Goal: Download file/media

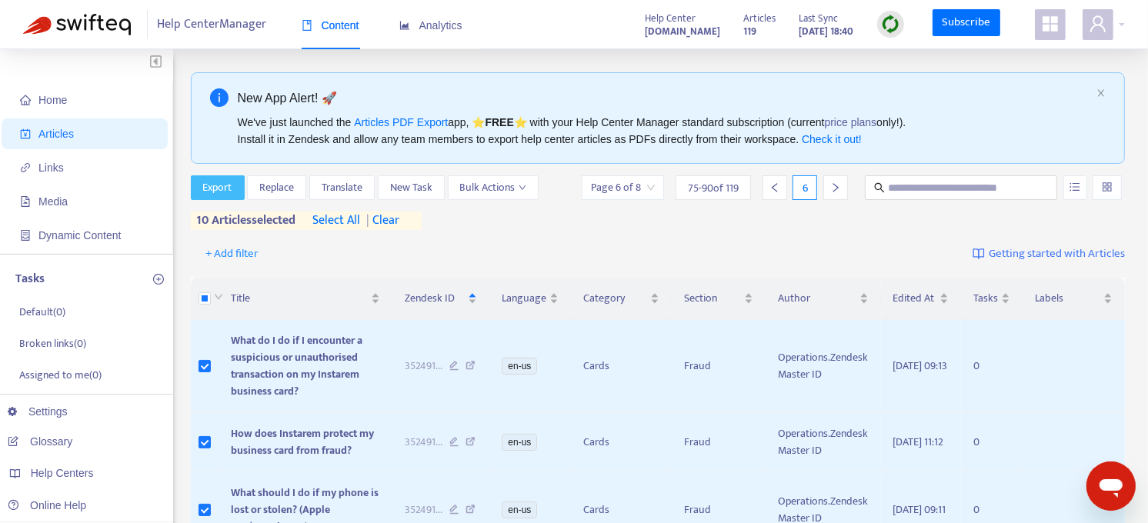
click at [220, 195] on span "Export" at bounding box center [217, 187] width 29 height 17
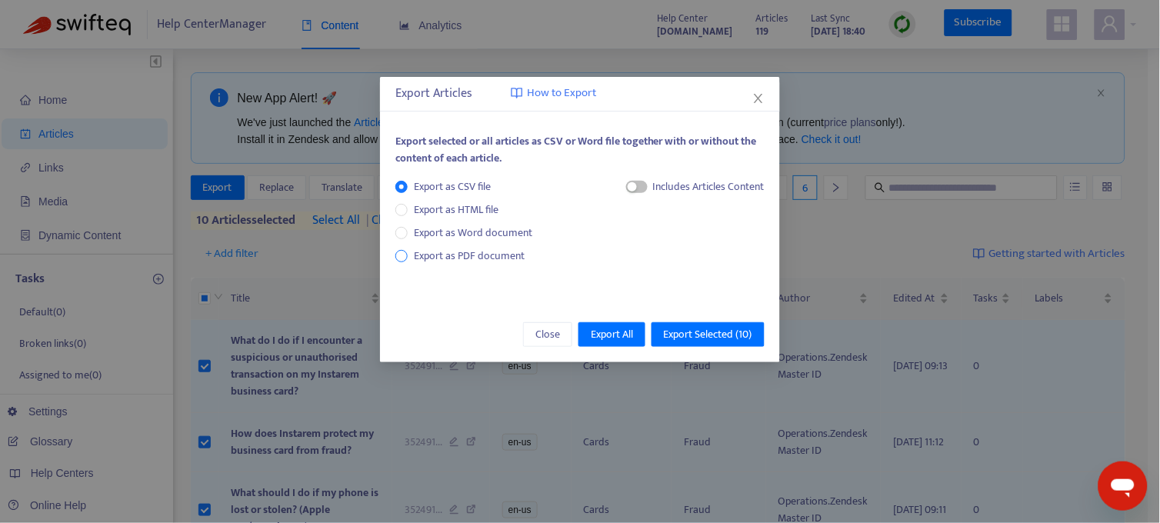
click at [434, 255] on span "Export as PDF document" at bounding box center [469, 256] width 111 height 18
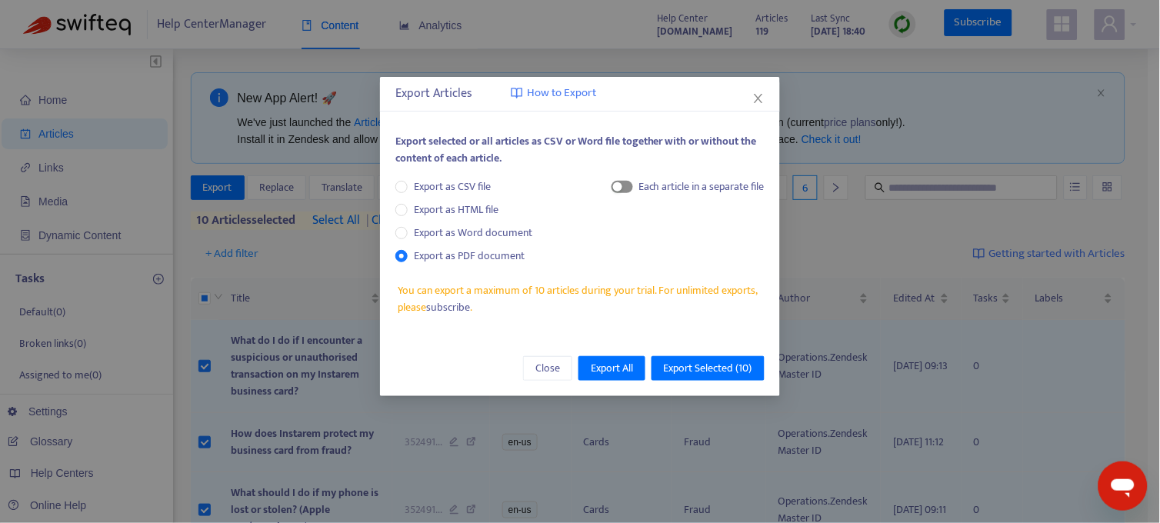
click at [628, 189] on span "button" at bounding box center [623, 187] width 22 height 12
click at [699, 369] on span "Export Selected ( 10 )" at bounding box center [708, 368] width 88 height 17
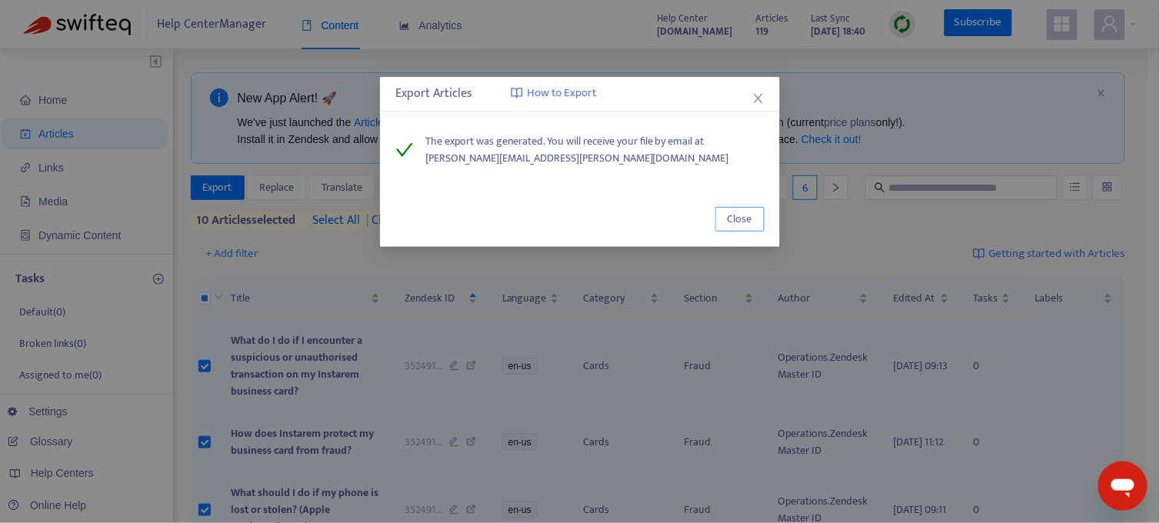
click at [745, 223] on span "Close" at bounding box center [740, 219] width 25 height 17
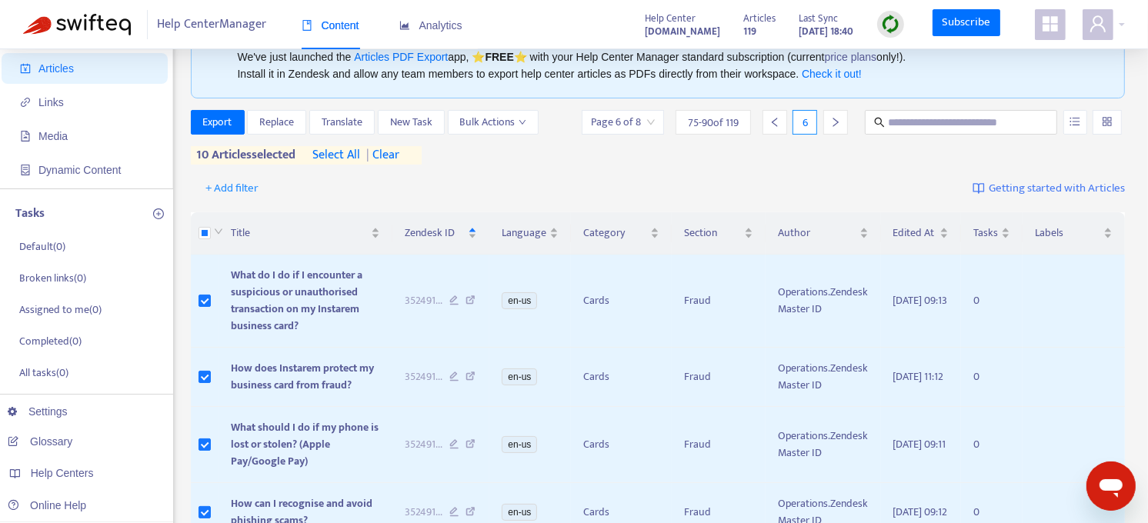
scroll to position [65, 0]
click at [399, 155] on span "| clear" at bounding box center [380, 156] width 38 height 18
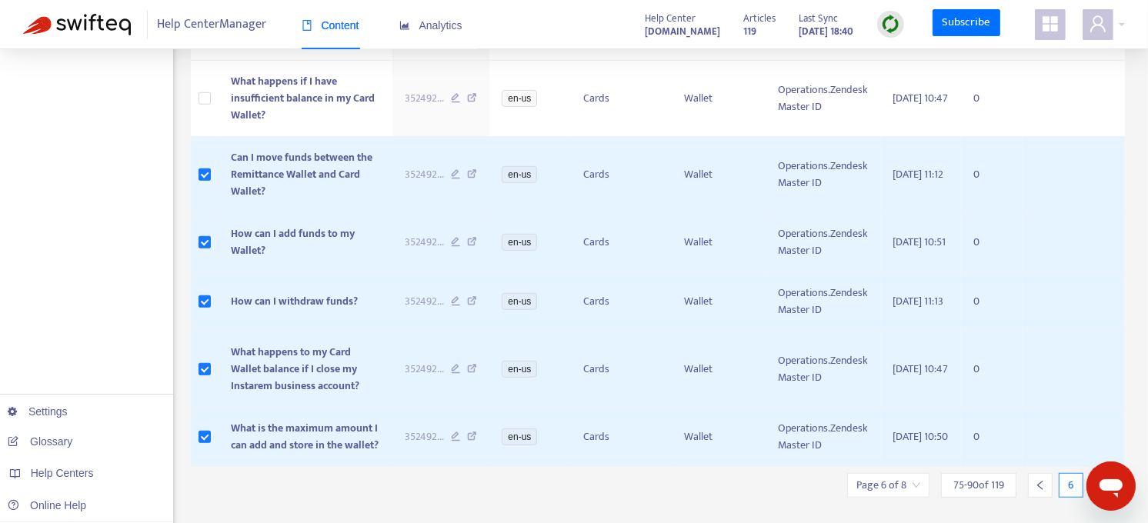
scroll to position [890, 0]
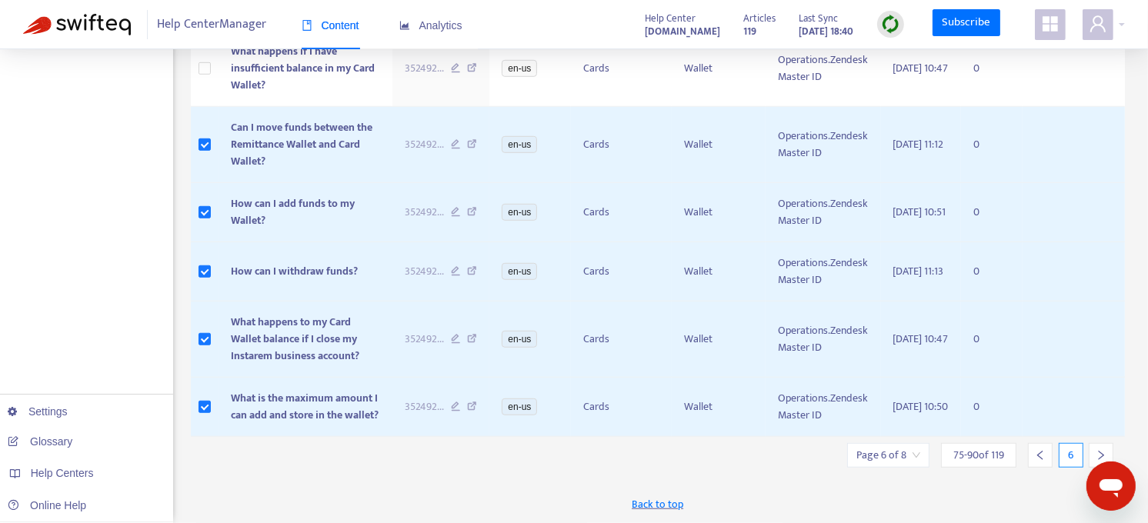
click at [1097, 456] on icon "right" at bounding box center [1101, 455] width 11 height 11
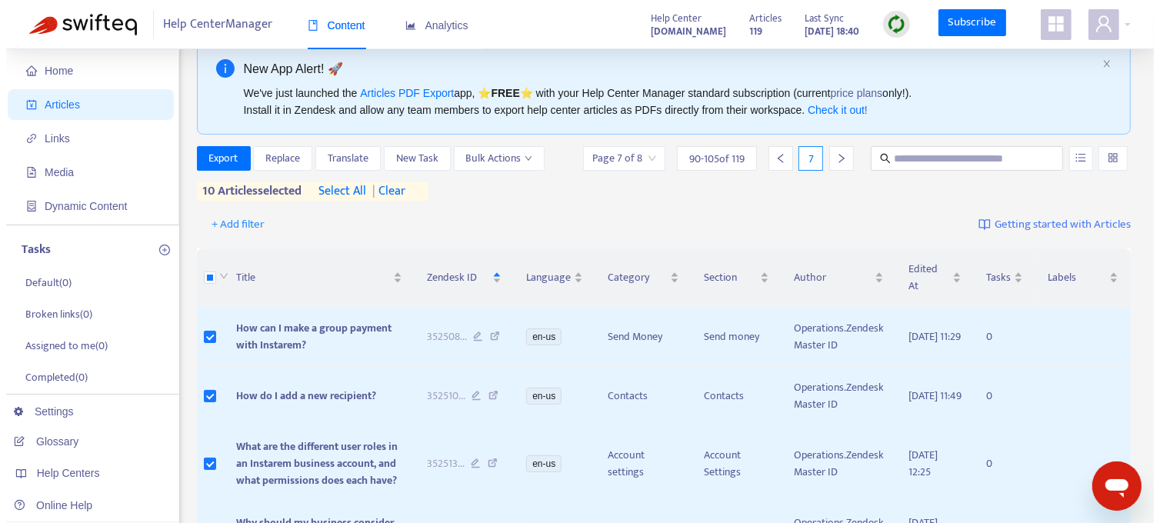
scroll to position [0, 0]
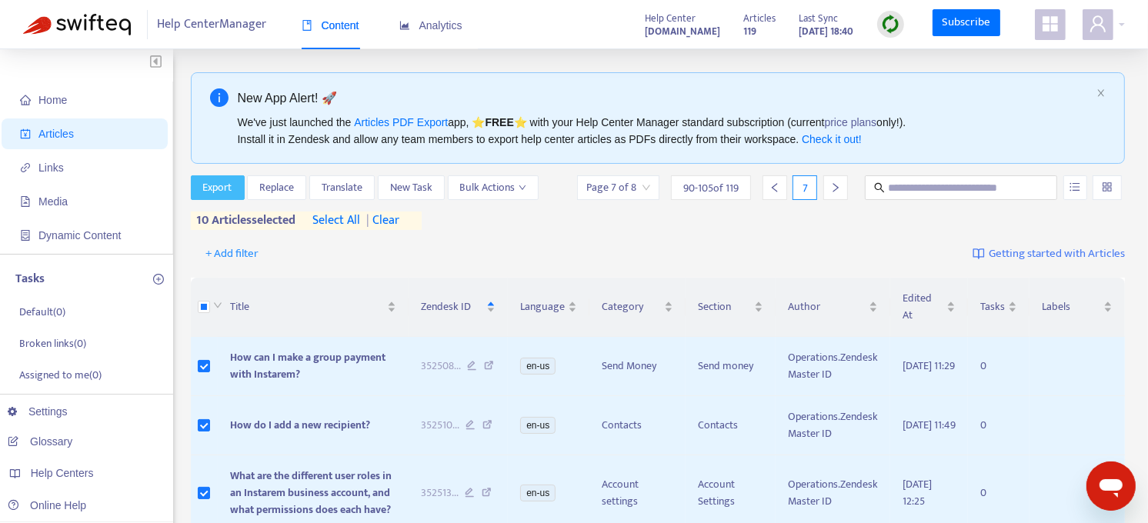
click at [227, 195] on span "Export" at bounding box center [217, 187] width 29 height 17
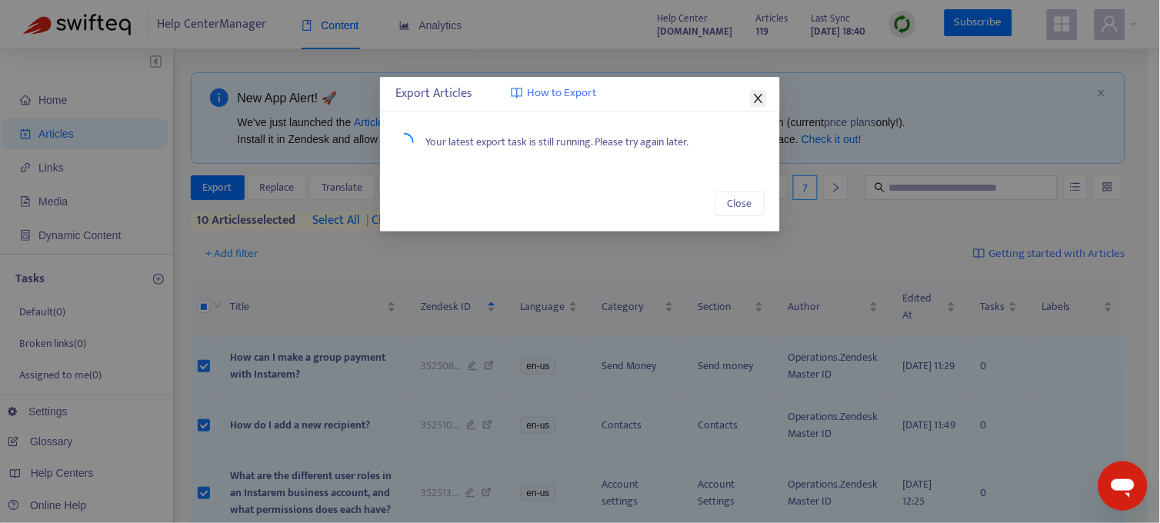
click at [760, 97] on icon "close" at bounding box center [758, 98] width 8 height 9
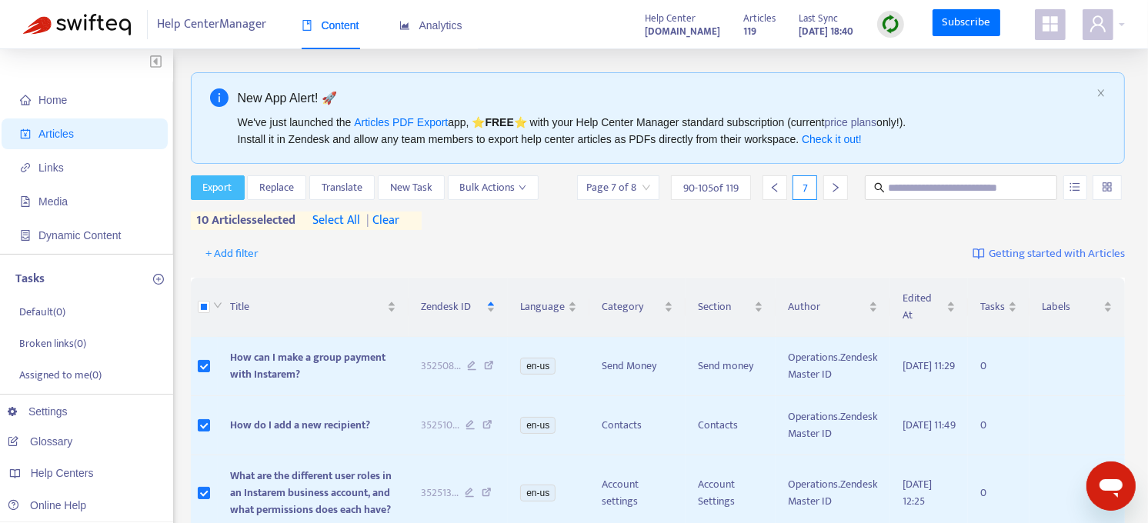
click at [214, 181] on span "Export" at bounding box center [217, 187] width 29 height 17
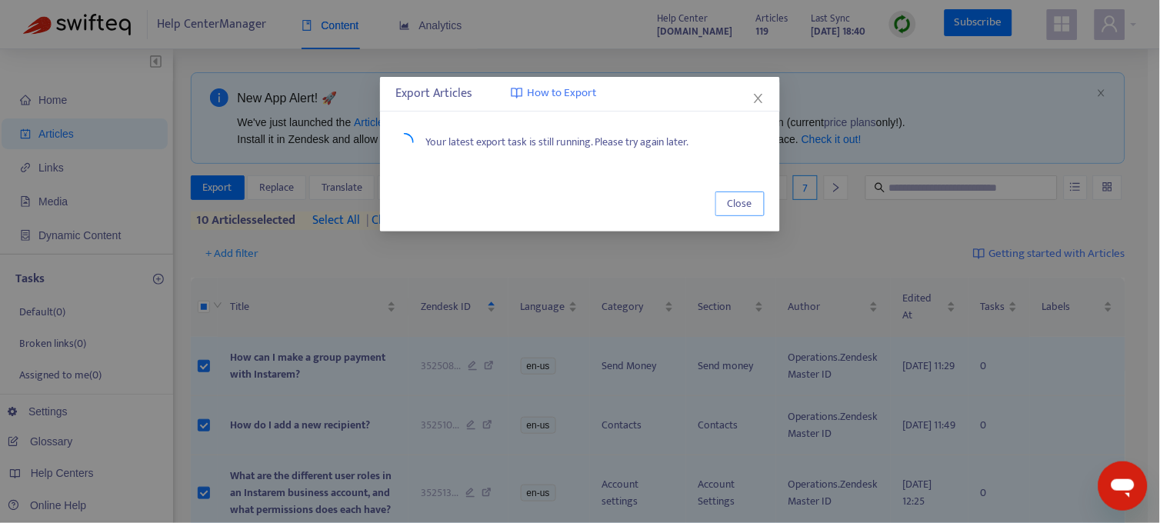
click at [747, 195] on span "Close" at bounding box center [740, 203] width 25 height 17
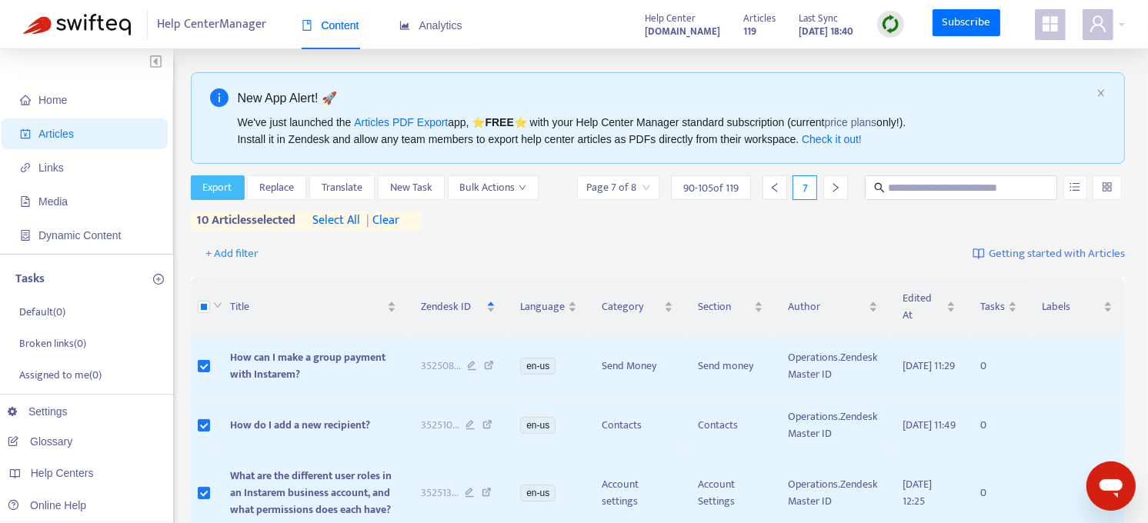
click at [191, 188] on button "Export" at bounding box center [218, 187] width 54 height 25
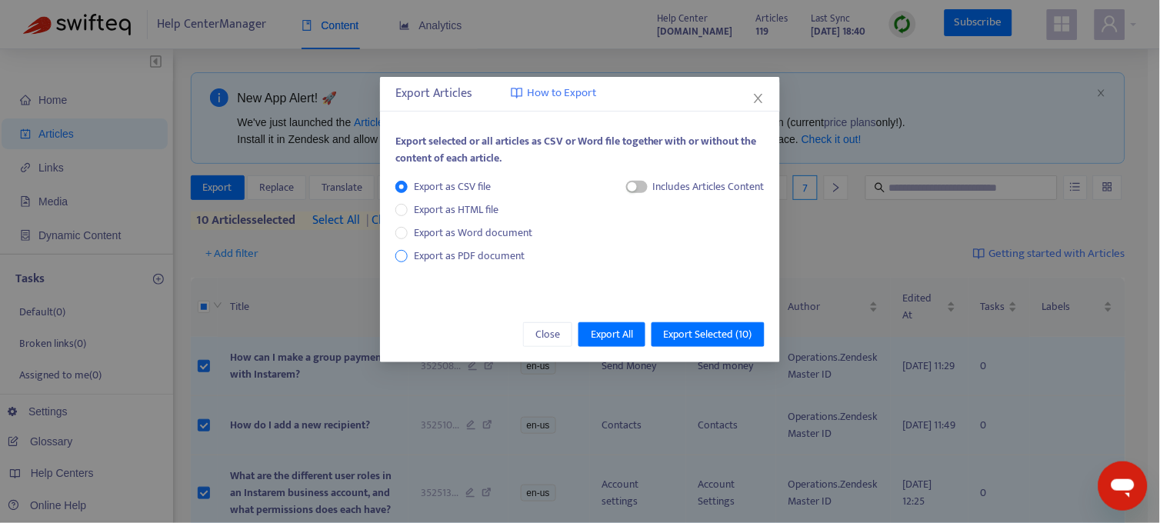
click at [449, 259] on span "Export as PDF document" at bounding box center [469, 256] width 111 height 18
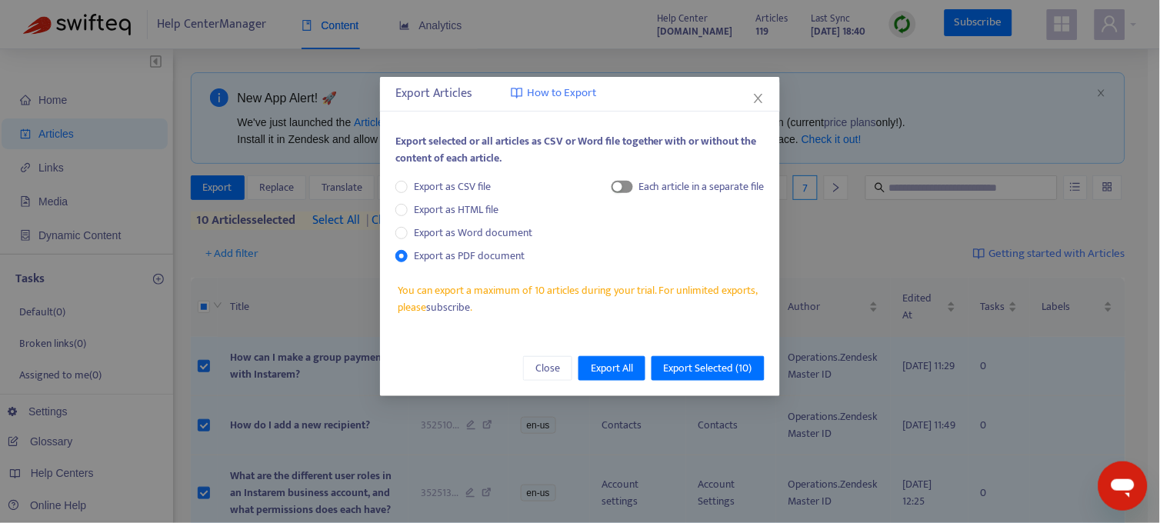
click at [628, 186] on span "button" at bounding box center [623, 187] width 22 height 12
click at [709, 354] on div "Close Export All Export Selected ( 10 )" at bounding box center [580, 368] width 400 height 55
click at [709, 366] on span "Export Selected ( 10 )" at bounding box center [708, 368] width 88 height 17
